Goal: Task Accomplishment & Management: Complete application form

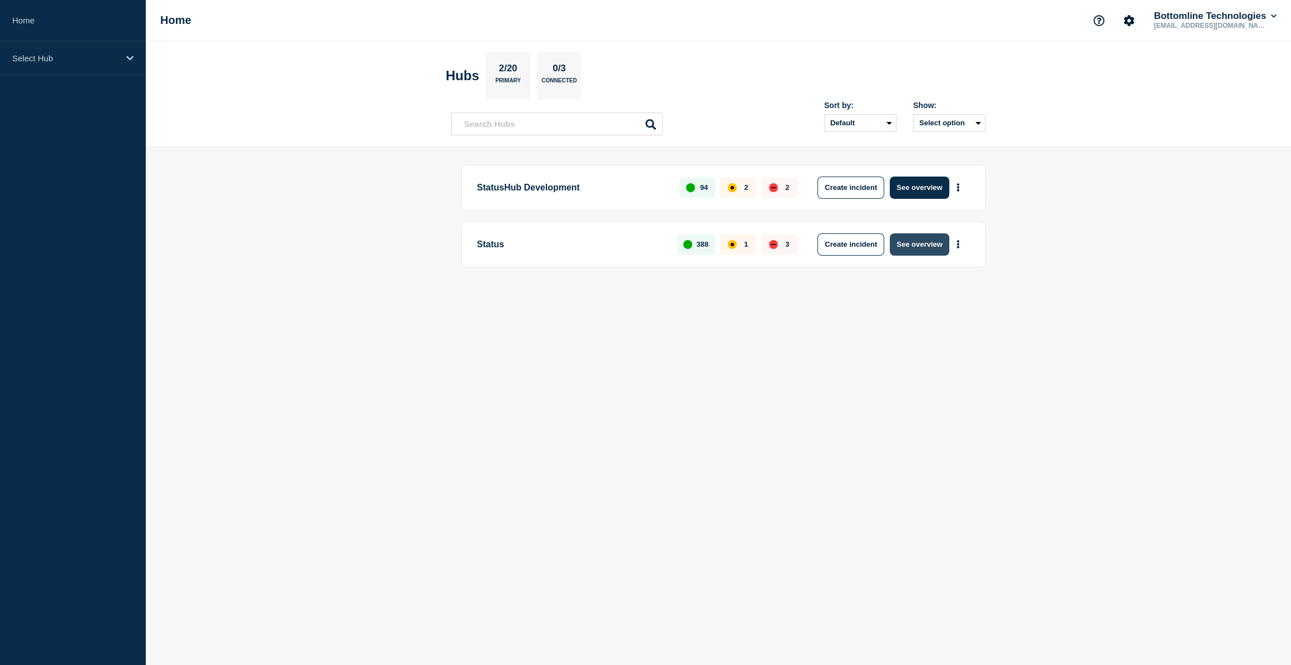
click at [917, 241] on button "See overview" at bounding box center [919, 244] width 59 height 22
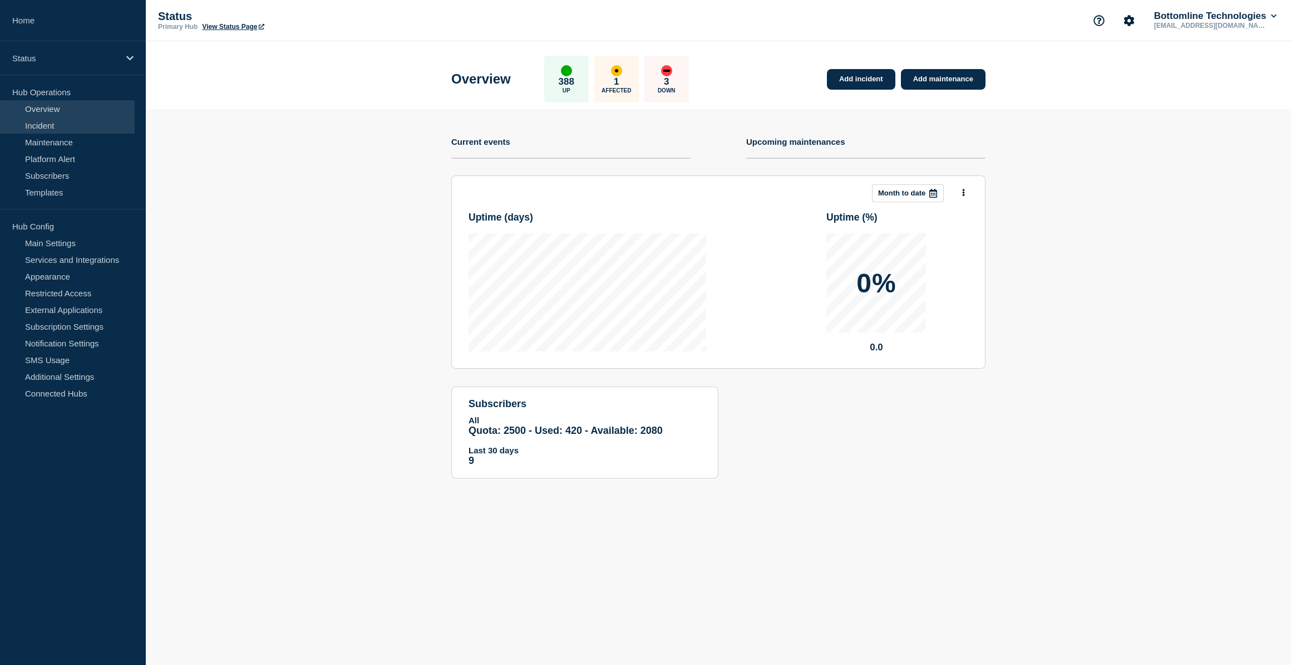
click at [35, 121] on link "Incident" at bounding box center [67, 125] width 135 height 17
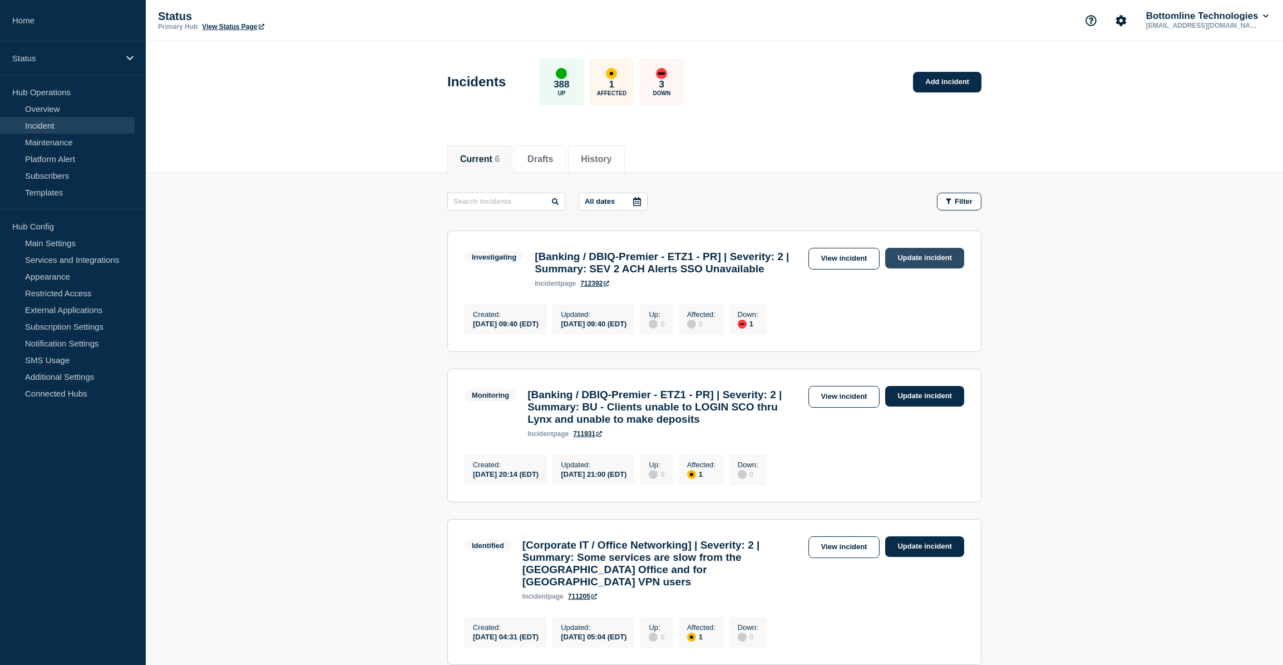
click at [939, 258] on link "Update incident" at bounding box center [924, 258] width 79 height 21
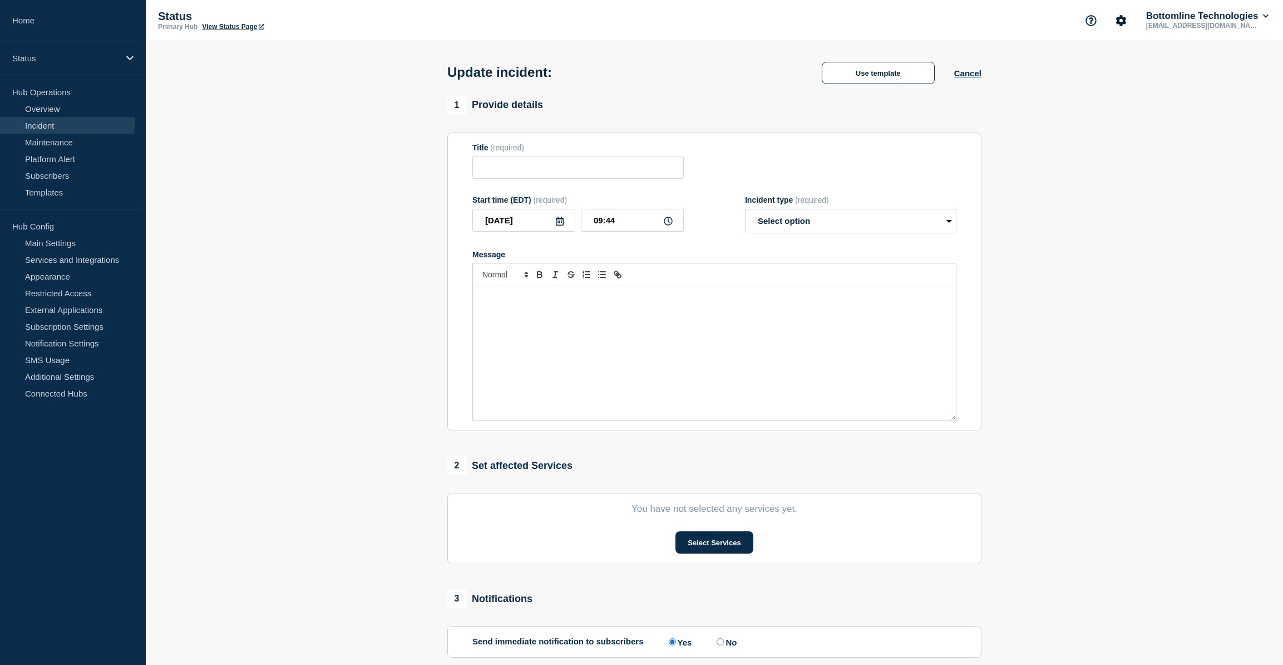
type input "[Banking / DBIQ-Premier - ETZ1 - PR] | Severity: 2 | Summary: SEV 2 ACH Alerts …"
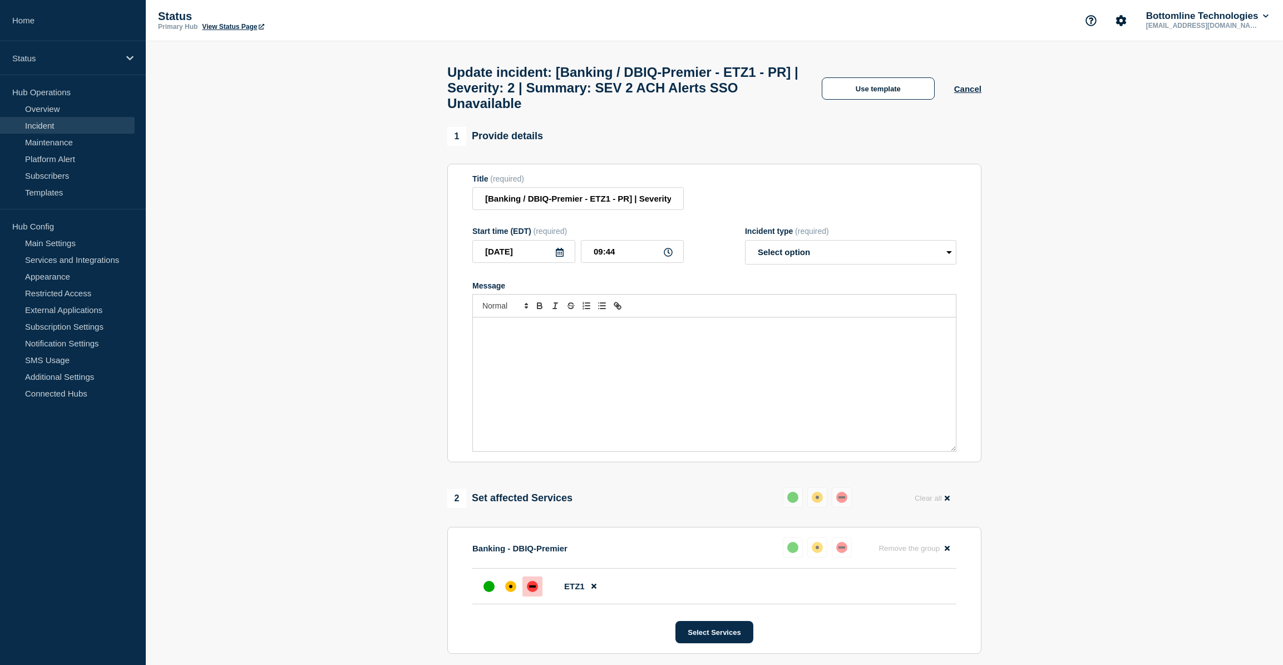
click at [875, 81] on div "Use template Cancel" at bounding box center [892, 87] width 179 height 23
click at [877, 92] on button "Use template" at bounding box center [878, 88] width 113 height 22
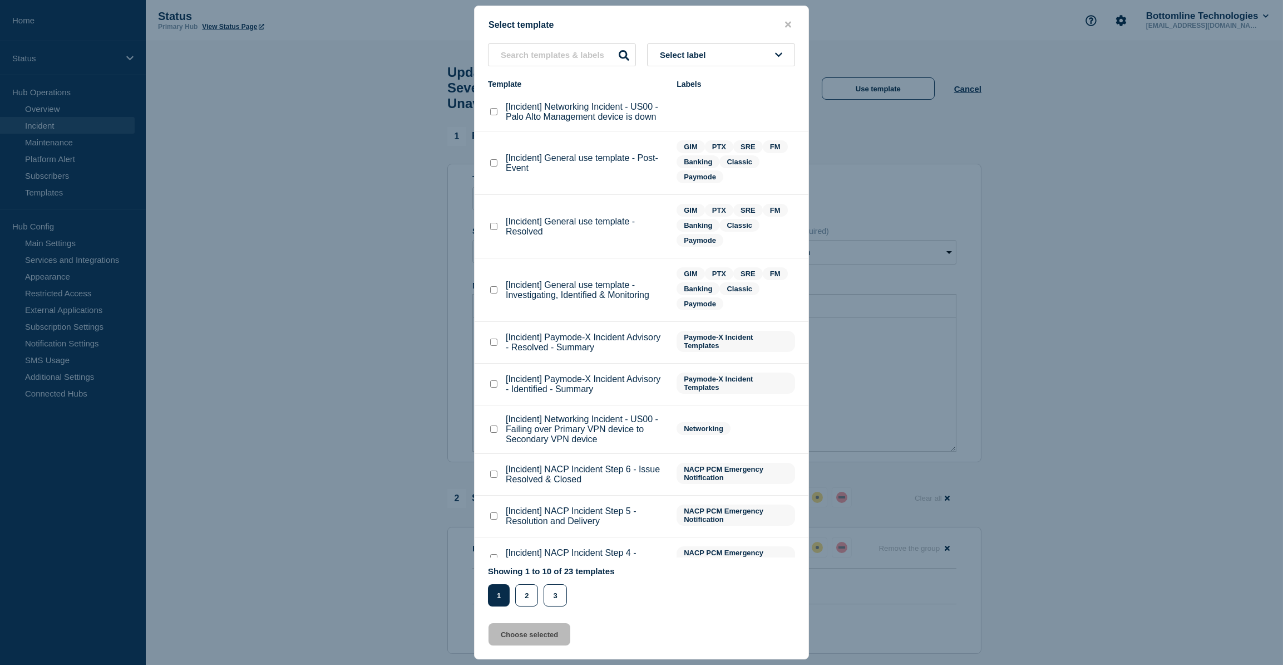
click at [491, 288] on checkbox"] "[Incident] General use template - Investigating, Identified & Monitoring checkb…" at bounding box center [493, 289] width 7 height 7
checkbox checkbox"] "true"
click at [552, 642] on button "Choose selected" at bounding box center [530, 634] width 82 height 22
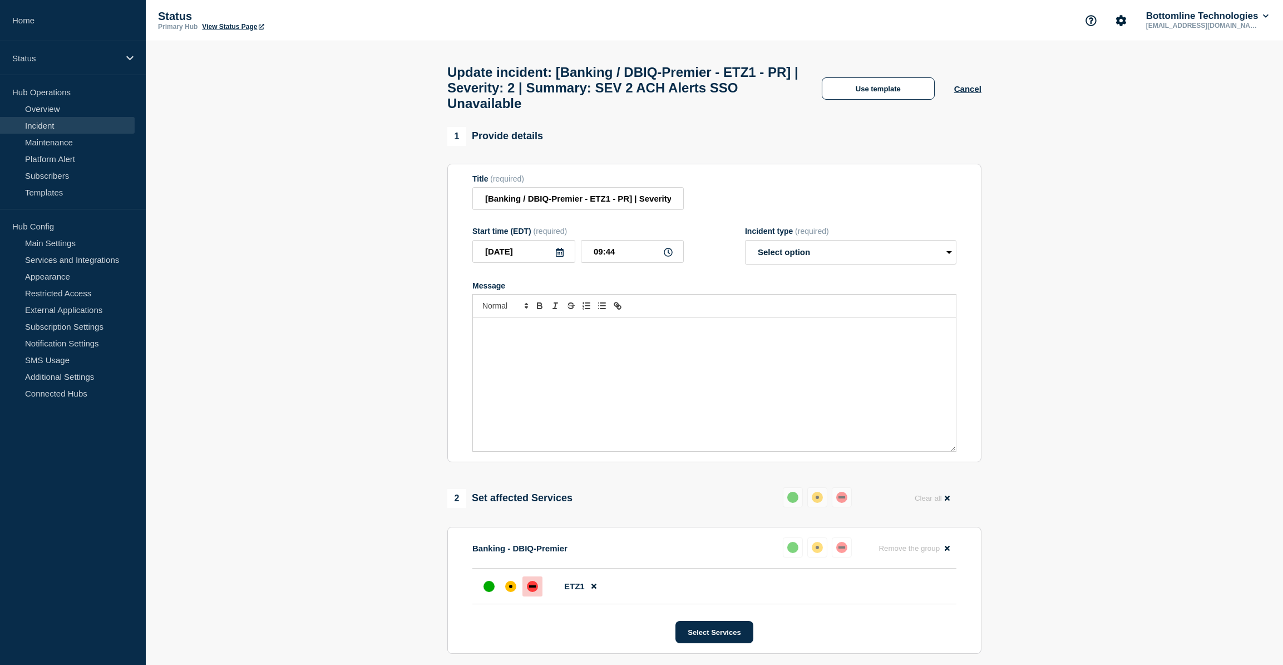
select select "investigating"
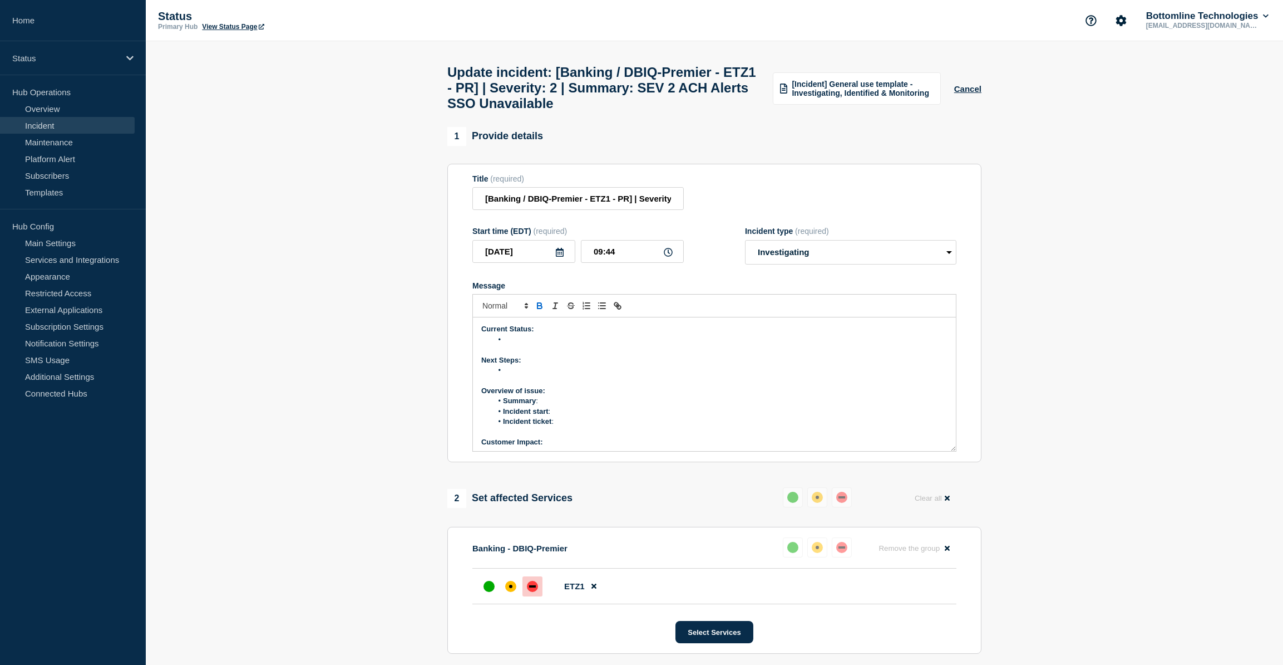
click at [511, 345] on li "Message" at bounding box center [721, 339] width 456 height 10
click at [653, 347] on li "Bangor bank situation where Bangor (1060) is experiencing a disruption in their…" at bounding box center [721, 344] width 456 height 21
click at [844, 345] on li "Bangor bank is experiencing a disruption in their services due to issues with A…" at bounding box center [721, 339] width 456 height 10
click at [513, 375] on li "Message" at bounding box center [721, 370] width 456 height 10
click at [571, 375] on li "Bottomline are repr" at bounding box center [721, 370] width 456 height 10
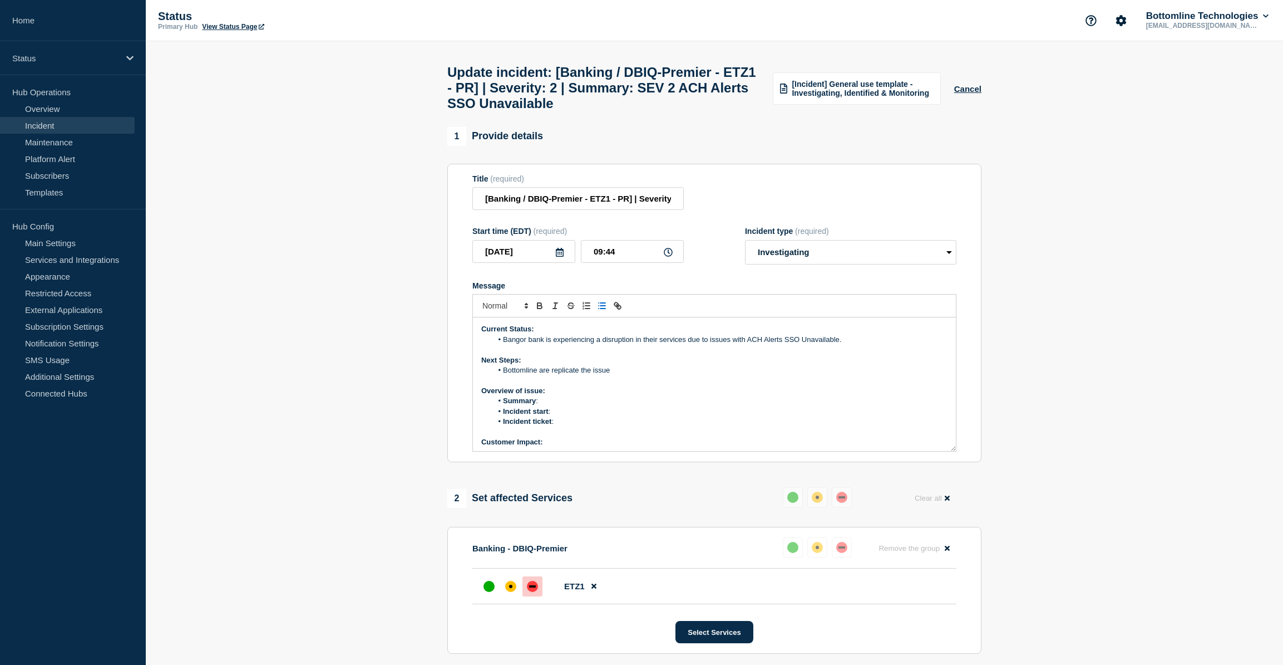
click at [578, 375] on li "Bottomline are replicate the issue" at bounding box center [721, 370] width 456 height 10
click at [627, 375] on li "Bottomline are replicating the issue" at bounding box center [721, 370] width 456 height 10
drag, startPoint x: 700, startPoint y: 380, endPoint x: 622, endPoint y: 380, distance: 78.5
click at [622, 375] on li "Bottomline are replicating the issue and trouble shooting" at bounding box center [721, 370] width 456 height 10
click at [553, 406] on li "Summary :" at bounding box center [721, 401] width 456 height 10
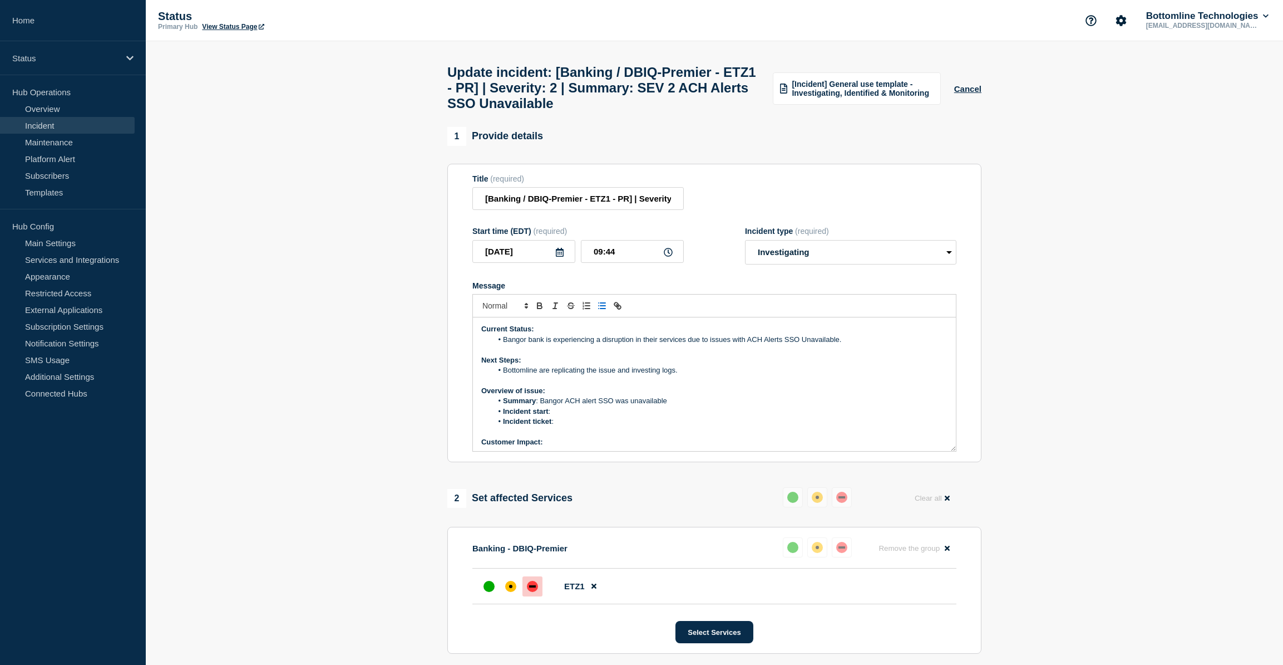
click at [628, 406] on li "Summary : Bangor ACH alert SSO was unavailable" at bounding box center [721, 401] width 456 height 10
click at [575, 416] on li "Incident start :" at bounding box center [721, 411] width 456 height 10
click at [595, 416] on li "Incident start : 09/09/2025 @" at bounding box center [721, 411] width 456 height 10
click at [601, 416] on li "Incident start : 09/09/2025 @" at bounding box center [721, 411] width 456 height 10
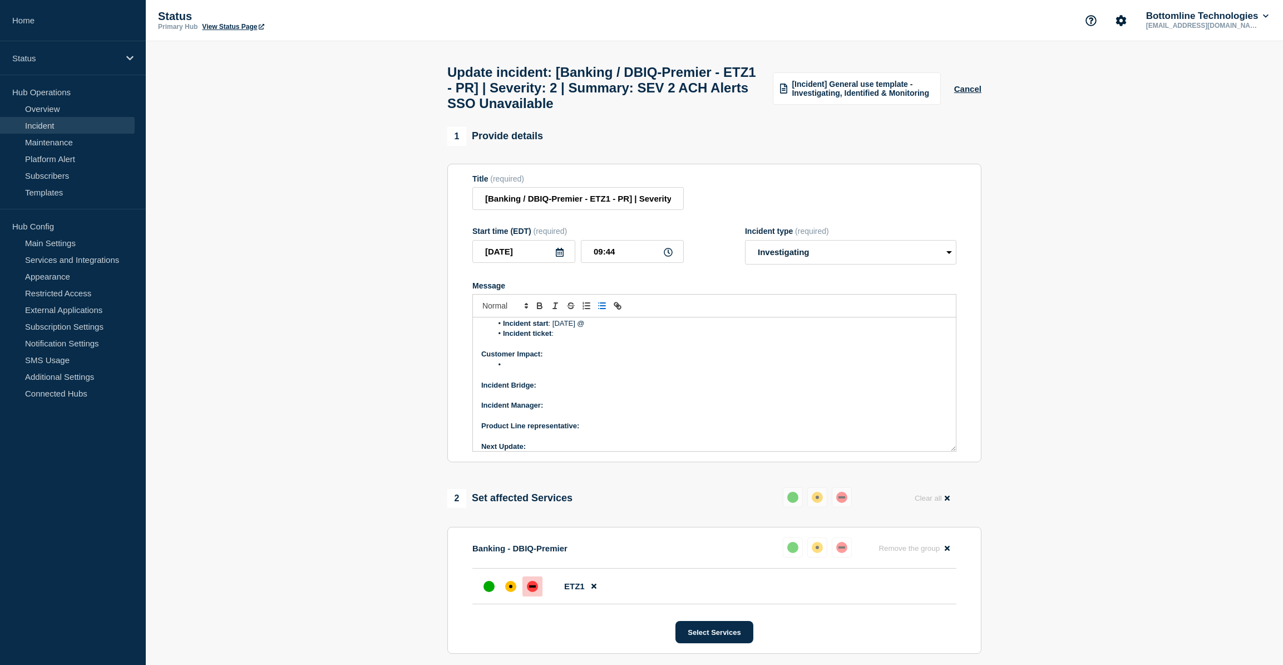
scroll to position [95, 0]
click at [532, 362] on li "Message" at bounding box center [721, 357] width 456 height 10
click at [506, 592] on div "affected" at bounding box center [510, 585] width 11 height 11
click at [518, 361] on li "Message" at bounding box center [721, 357] width 456 height 10
drag, startPoint x: 612, startPoint y: 367, endPoint x: 508, endPoint y: 367, distance: 103.5
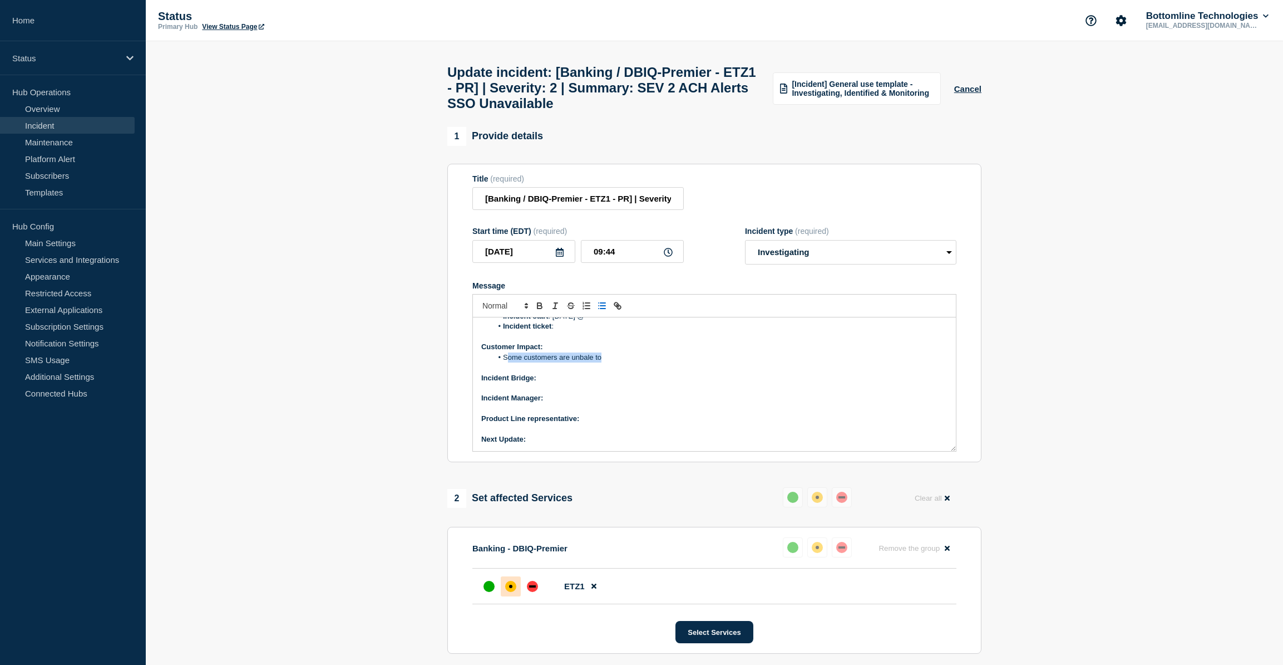
click at [508, 362] on li "Some customers are unbale to" at bounding box center [721, 357] width 456 height 10
click at [577, 362] on li "Customers are not recieving ACH alerts" at bounding box center [721, 357] width 456 height 10
click at [645, 361] on li "Customers are not receiving ACH alerts" at bounding box center [721, 357] width 456 height 10
click at [564, 393] on p "Message" at bounding box center [714, 388] width 466 height 10
click at [548, 383] on p "Incident Bridge:" at bounding box center [714, 378] width 466 height 10
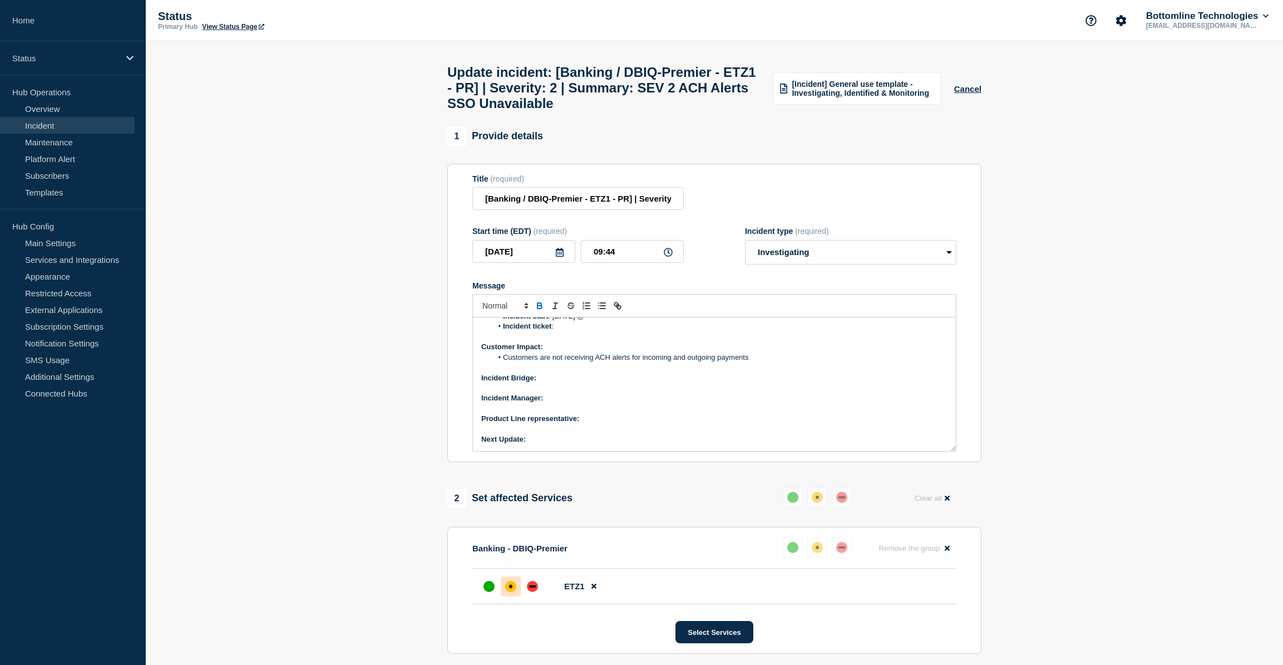
click at [538, 306] on icon "Toggle bold text" at bounding box center [540, 304] width 4 height 3
click at [570, 403] on p "Incident Manager:" at bounding box center [714, 398] width 466 height 10
click at [534, 312] on button "Toggle bold text" at bounding box center [540, 305] width 16 height 13
click at [603, 424] on p "Product Line representative:" at bounding box center [714, 419] width 466 height 10
drag, startPoint x: 631, startPoint y: 433, endPoint x: 583, endPoint y: 427, distance: 48.2
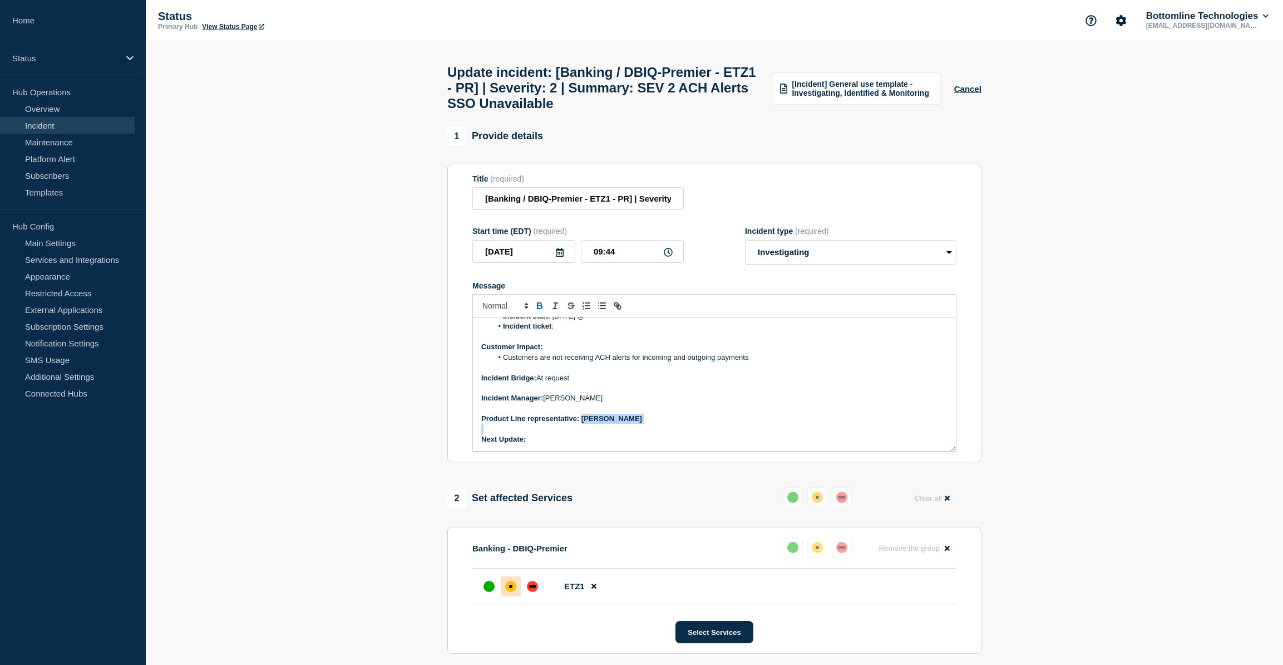
click at [583, 427] on div "Current Status: Bangor bank is experiencing a disruption in their services due …" at bounding box center [714, 384] width 483 height 134
click at [539, 311] on icon "Toggle bold text" at bounding box center [540, 306] width 10 height 10
click at [632, 424] on p "Product Line representative: Sudip Paul" at bounding box center [714, 419] width 466 height 10
click at [537, 444] on p "Next Update:" at bounding box center [714, 439] width 466 height 10
drag, startPoint x: 549, startPoint y: 444, endPoint x: 529, endPoint y: 446, distance: 20.7
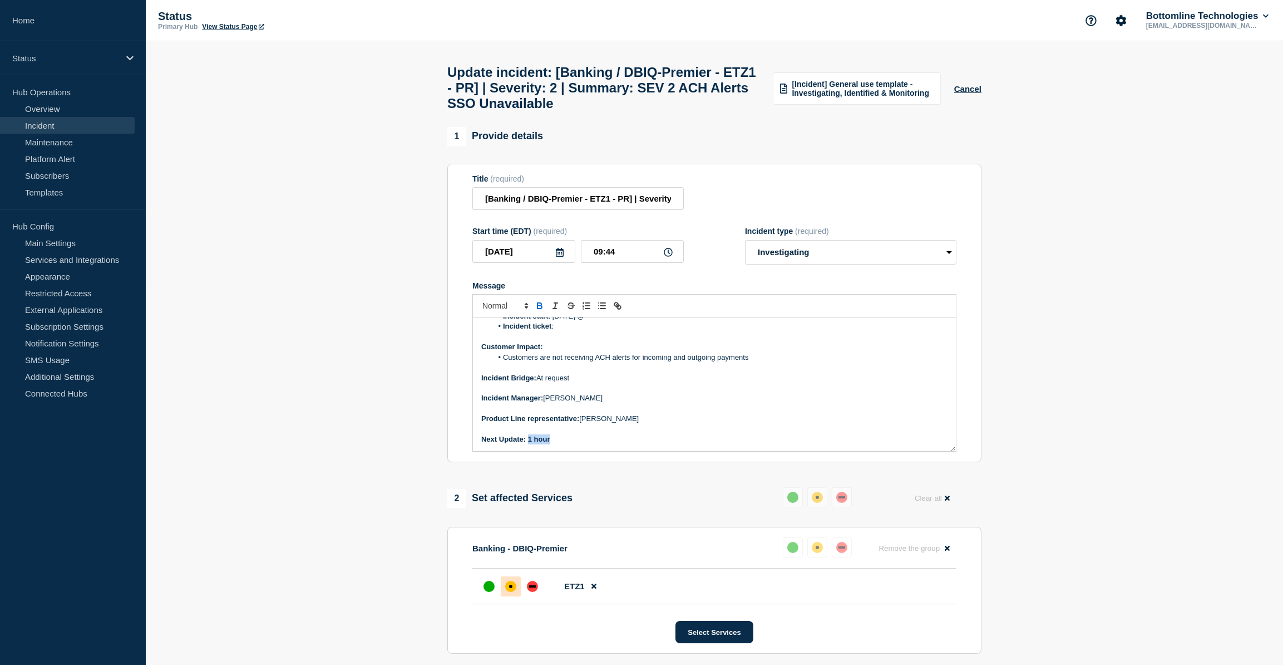
click at [529, 444] on p "Next Update: 1 hour" at bounding box center [714, 439] width 466 height 10
click at [542, 308] on icon "Toggle bold text" at bounding box center [540, 307] width 4 height 3
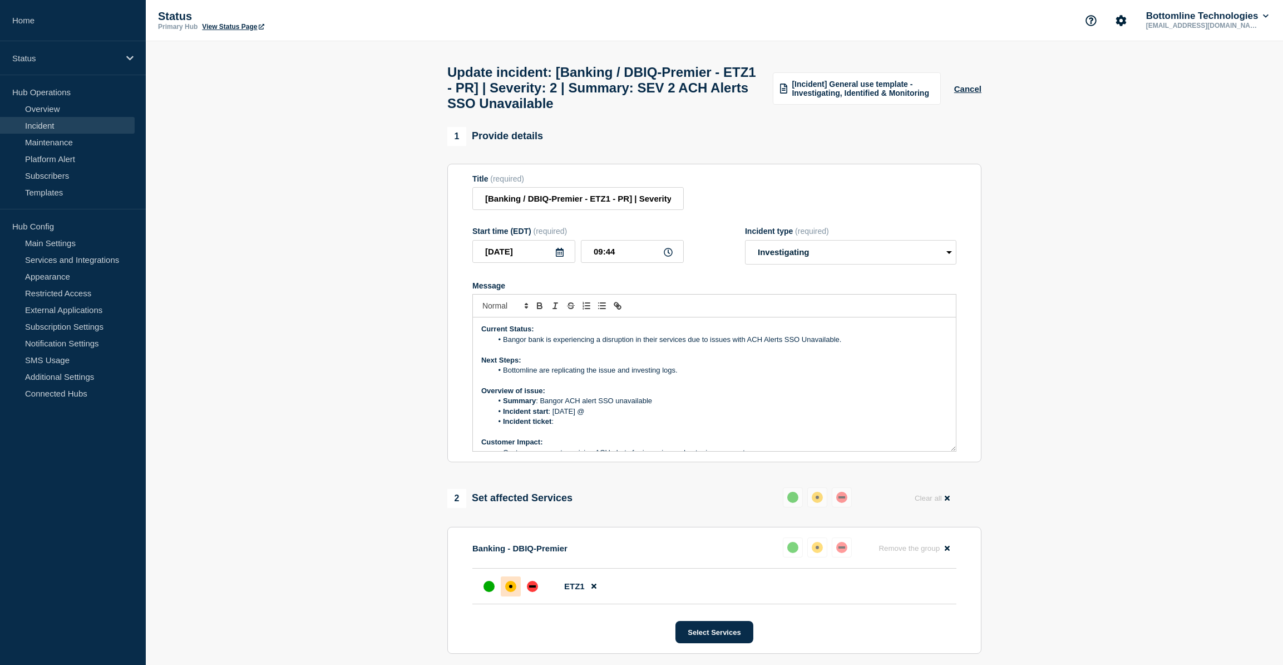
click at [614, 416] on li "Incident start : 09/09/2025 @" at bounding box center [721, 411] width 456 height 10
click at [564, 426] on li "Incident ticket :" at bounding box center [721, 421] width 456 height 10
drag, startPoint x: 766, startPoint y: 432, endPoint x: 621, endPoint y: 436, distance: 145.9
click at [621, 426] on li "Incident ticket : [WT-58916] SEV 2 ACH Alerts SSO Unavailable - Jira" at bounding box center [721, 421] width 456 height 10
click at [621, 426] on li "Incident ticket : [WT-58916]" at bounding box center [721, 421] width 456 height 10
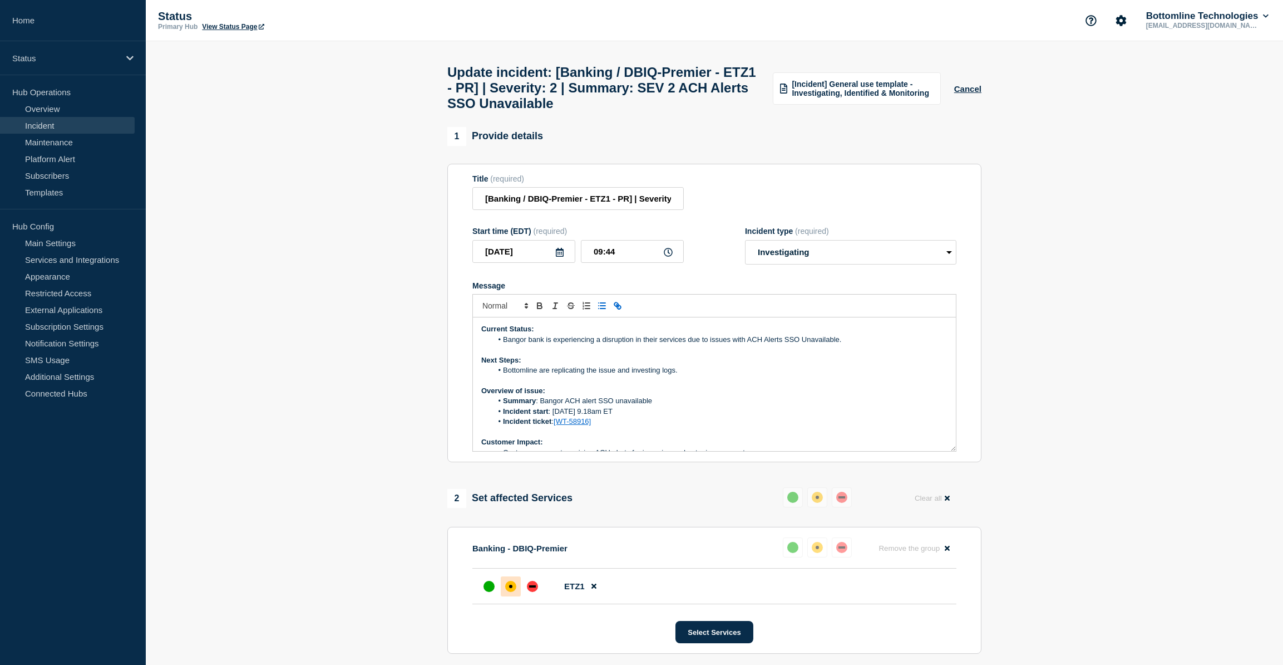
scroll to position [95, 0]
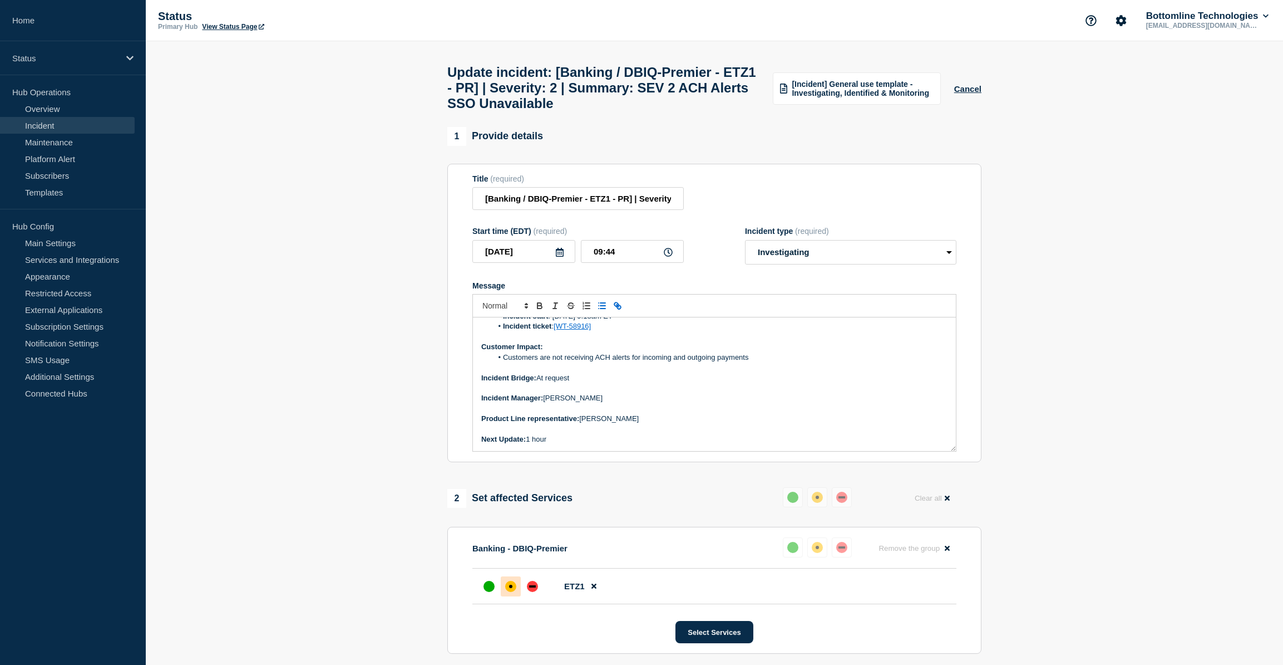
click at [759, 362] on li "Customers are not receiving ACH alerts for incoming and outgoing payments" at bounding box center [721, 357] width 456 height 10
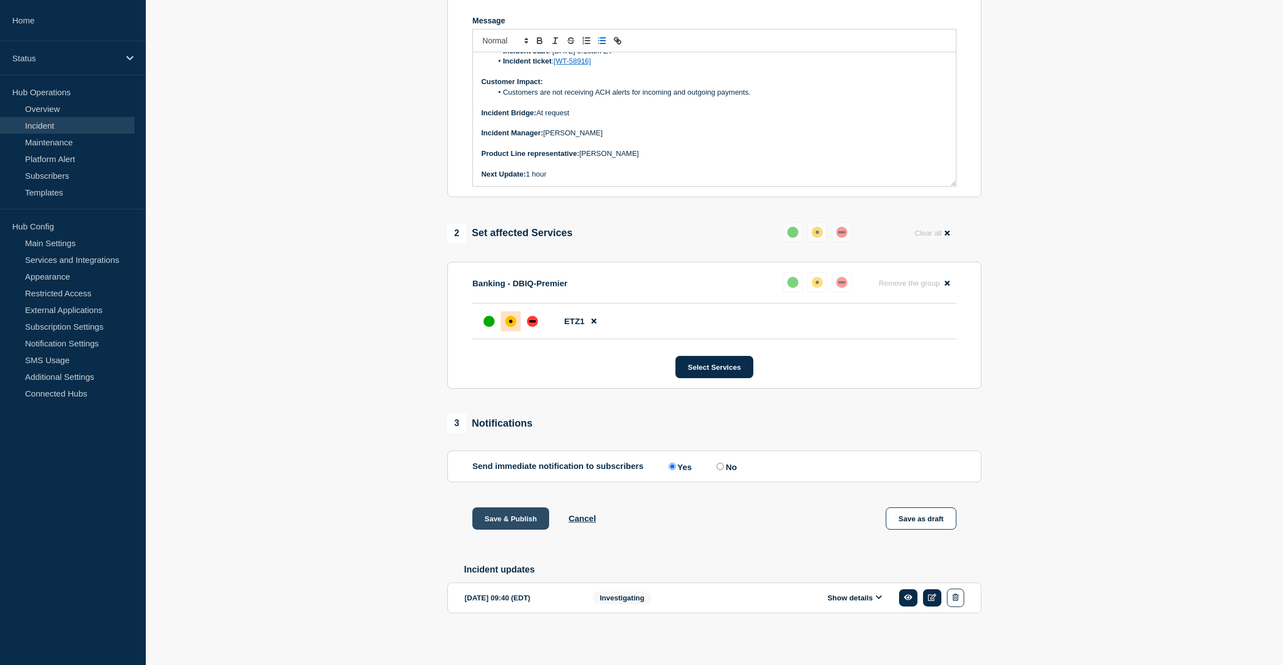
click at [518, 519] on button "Save & Publish" at bounding box center [511, 518] width 77 height 22
